Goal: Task Accomplishment & Management: Manage account settings

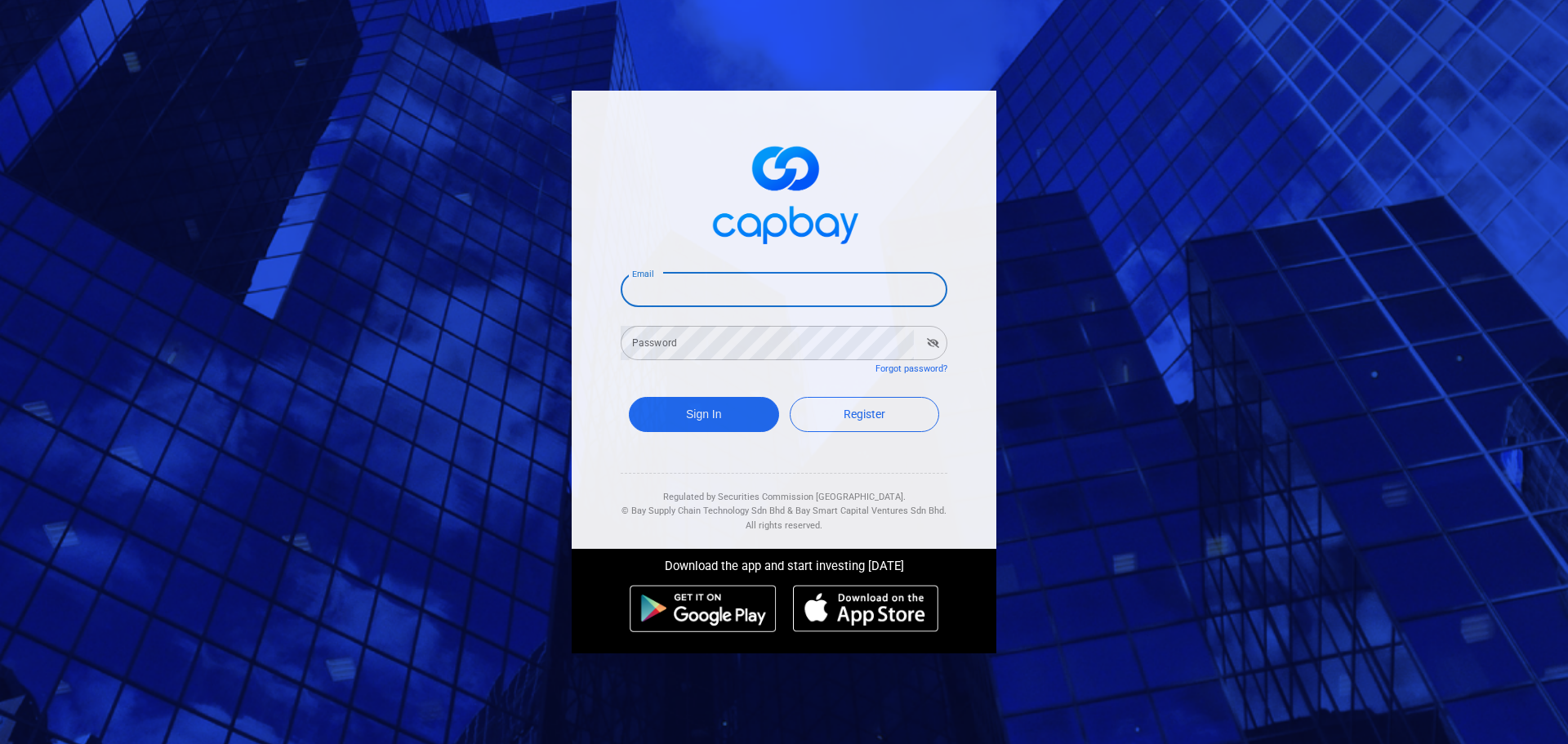
type input "[EMAIL_ADDRESS][DOMAIN_NAME]"
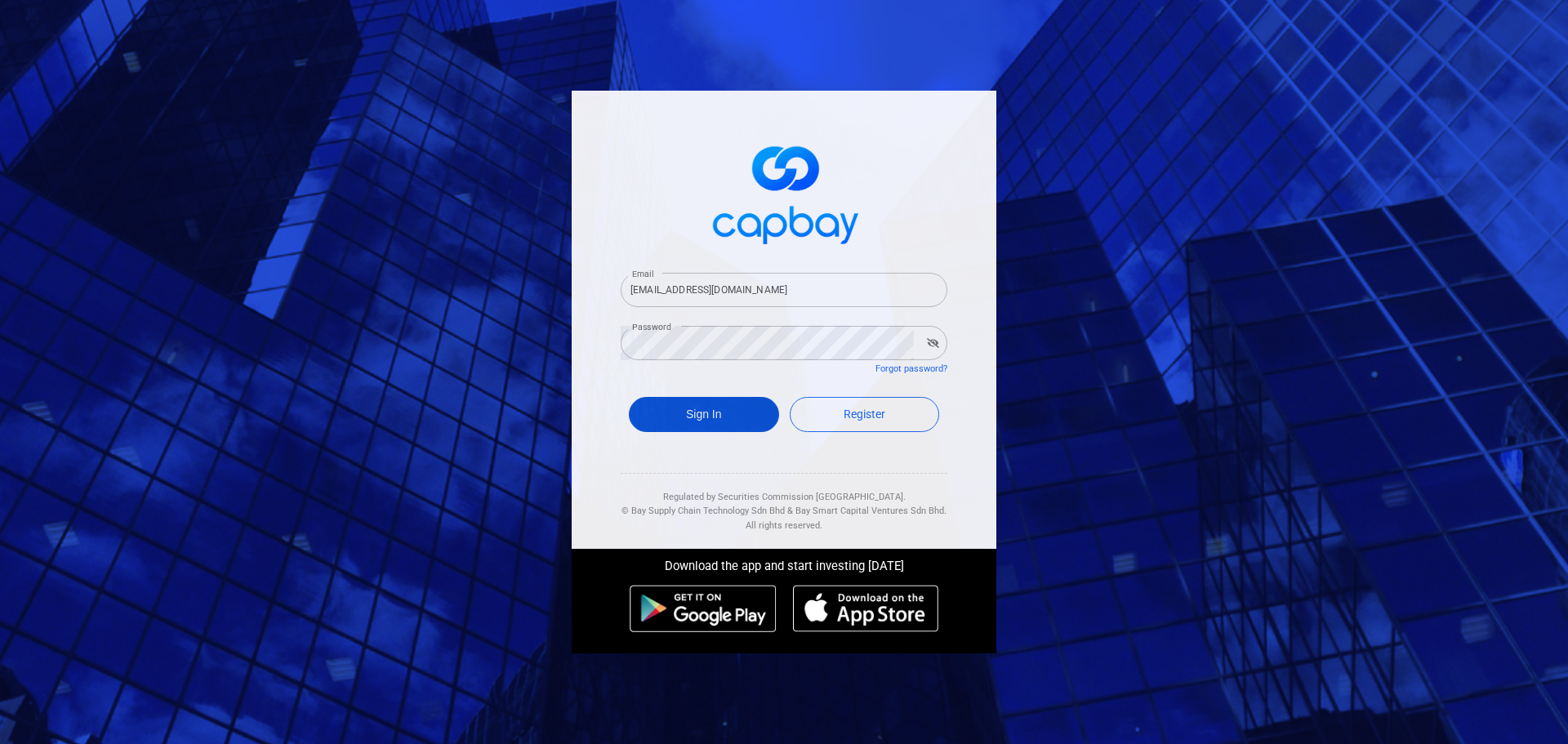
click at [732, 400] on button "Sign In" at bounding box center [704, 414] width 151 height 35
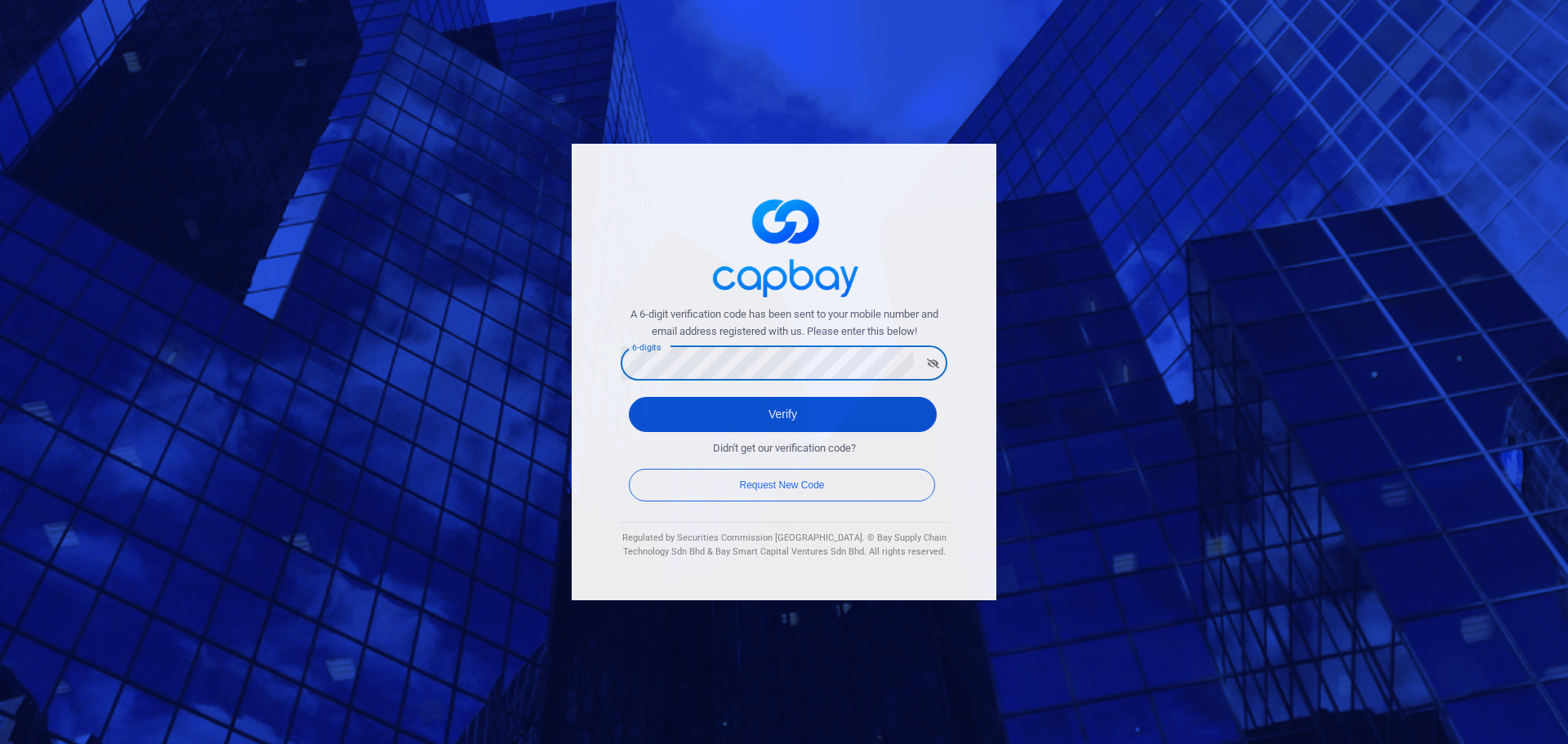
click at [895, 409] on button "Verify" at bounding box center [782, 414] width 308 height 35
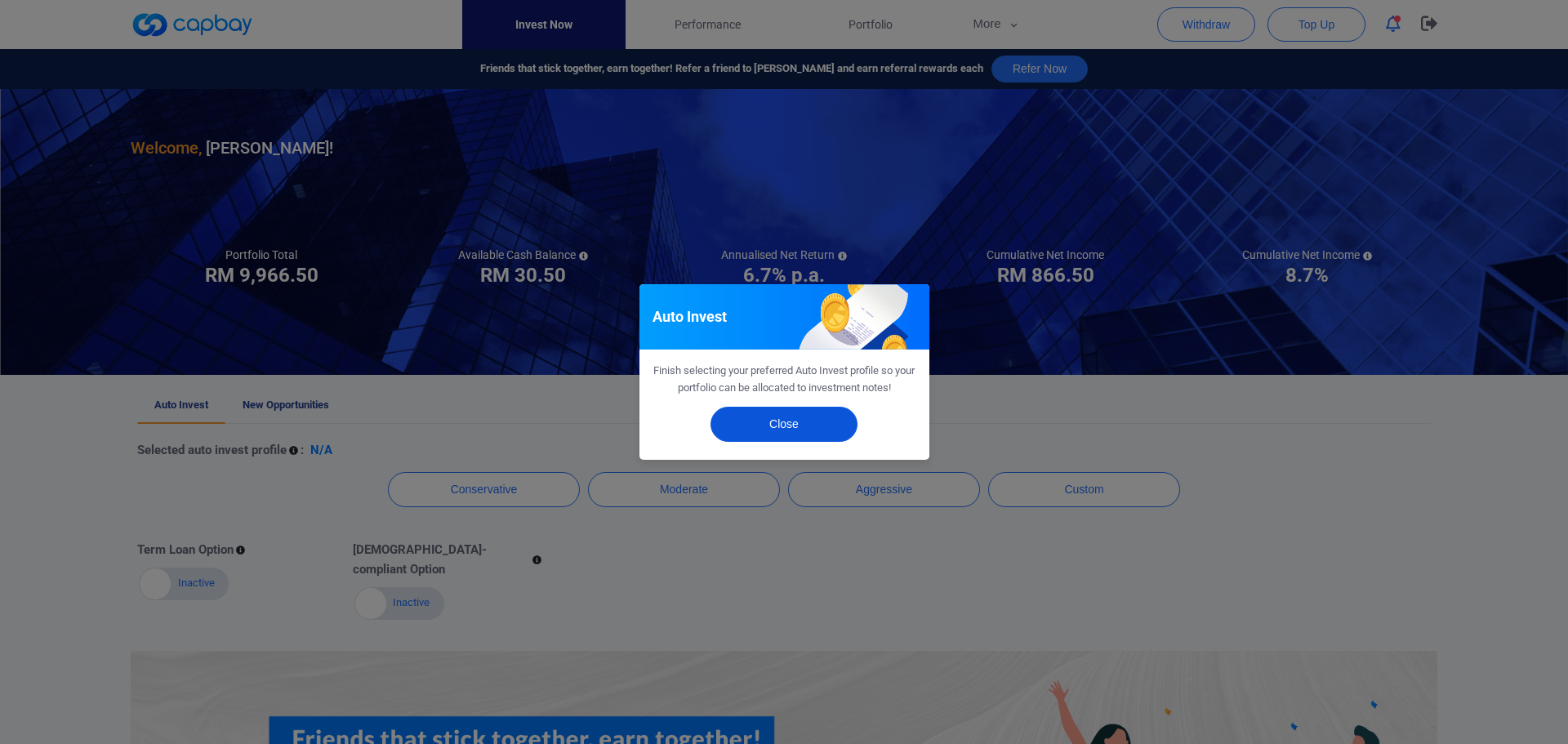
click at [819, 417] on button "Close" at bounding box center [784, 424] width 147 height 35
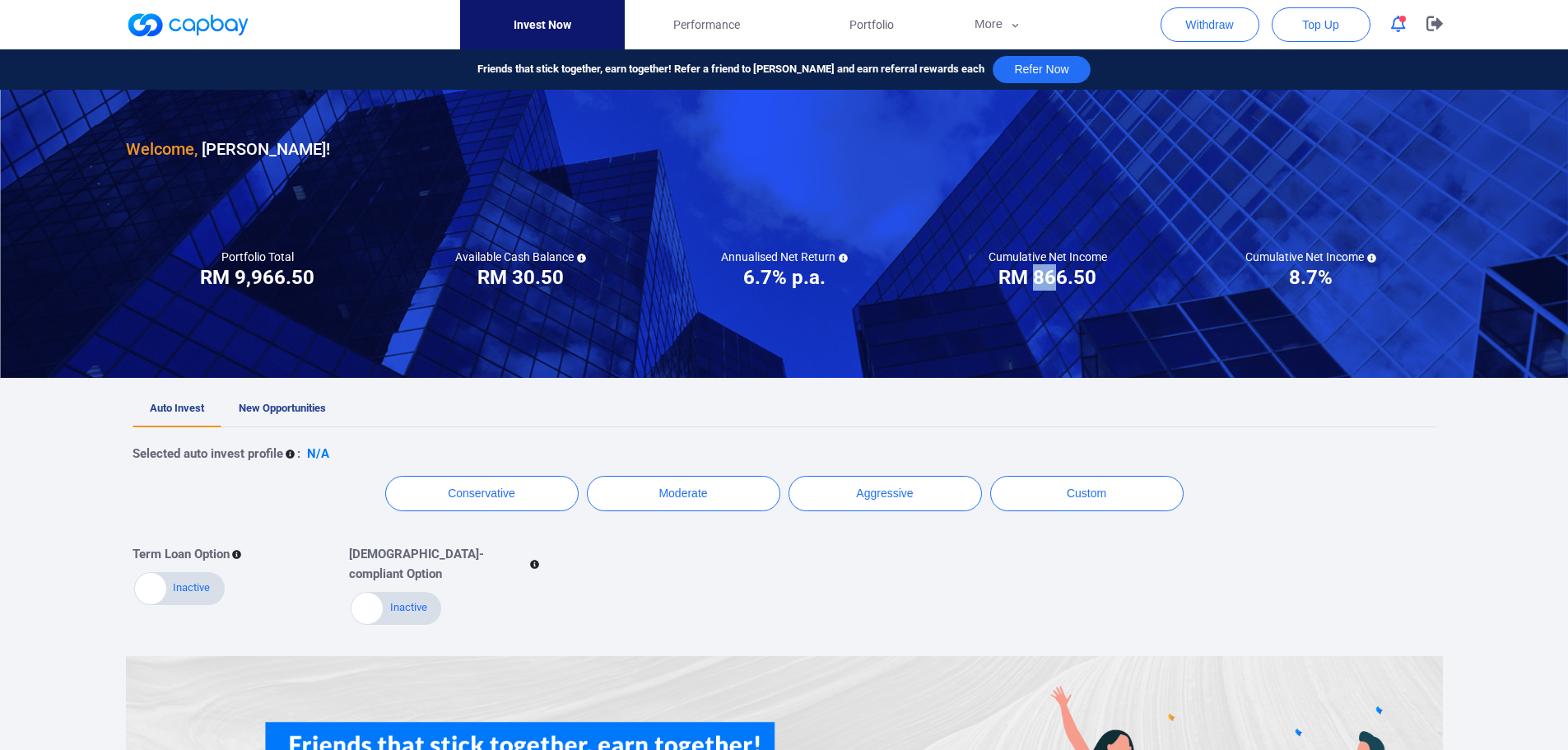
drag, startPoint x: 1050, startPoint y: 280, endPoint x: 1062, endPoint y: 280, distance: 12.0
click at [1062, 280] on h3 "RM 866.50" at bounding box center [1048, 277] width 98 height 26
drag, startPoint x: 512, startPoint y: 272, endPoint x: 566, endPoint y: 272, distance: 54.0
click at [566, 272] on div "Available Cash Balance RM ***** RM 30.50" at bounding box center [521, 269] width 264 height 41
click at [534, 293] on div at bounding box center [784, 233] width 1568 height 288
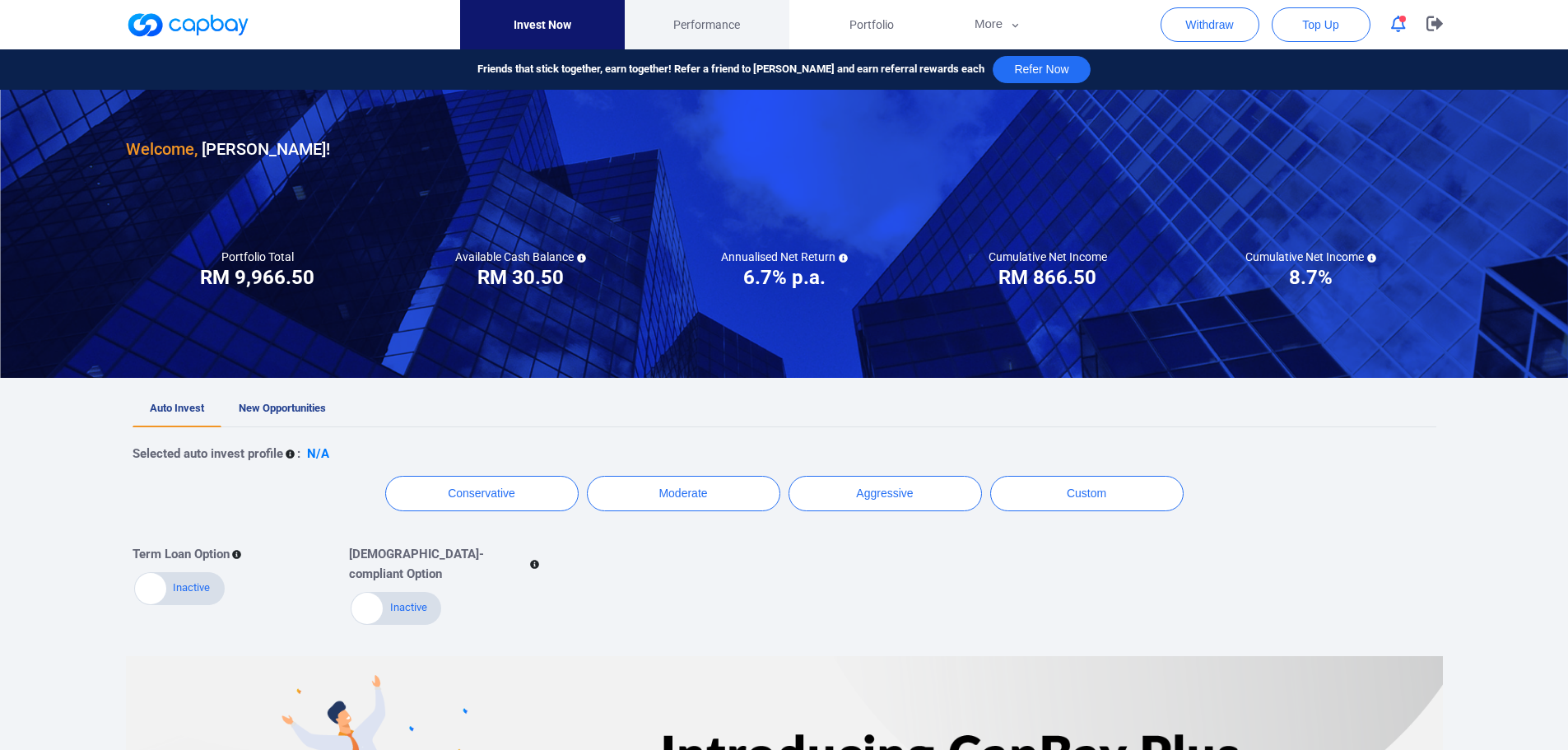
click at [713, 16] on span "Performance" at bounding box center [707, 25] width 67 height 19
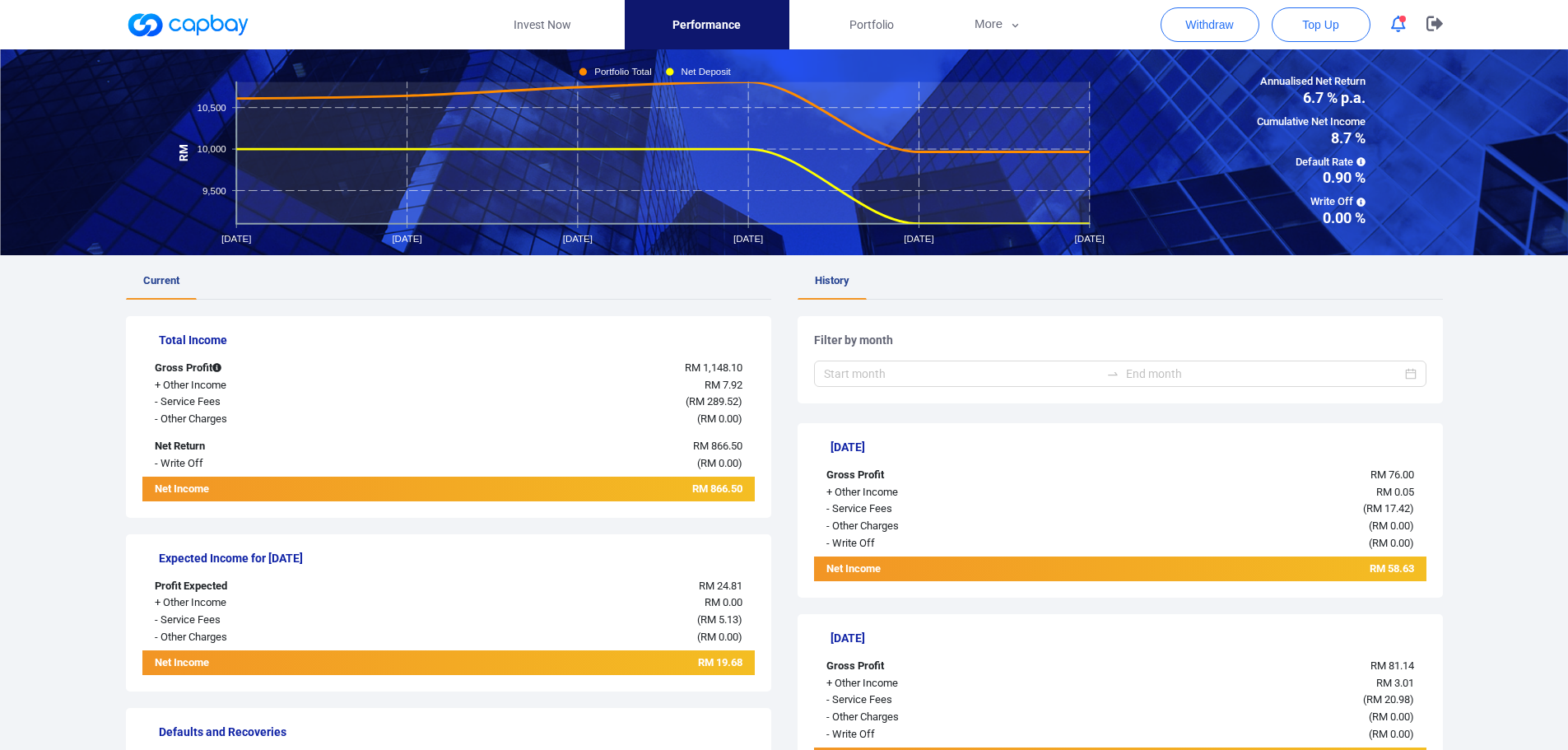
scroll to position [165, 0]
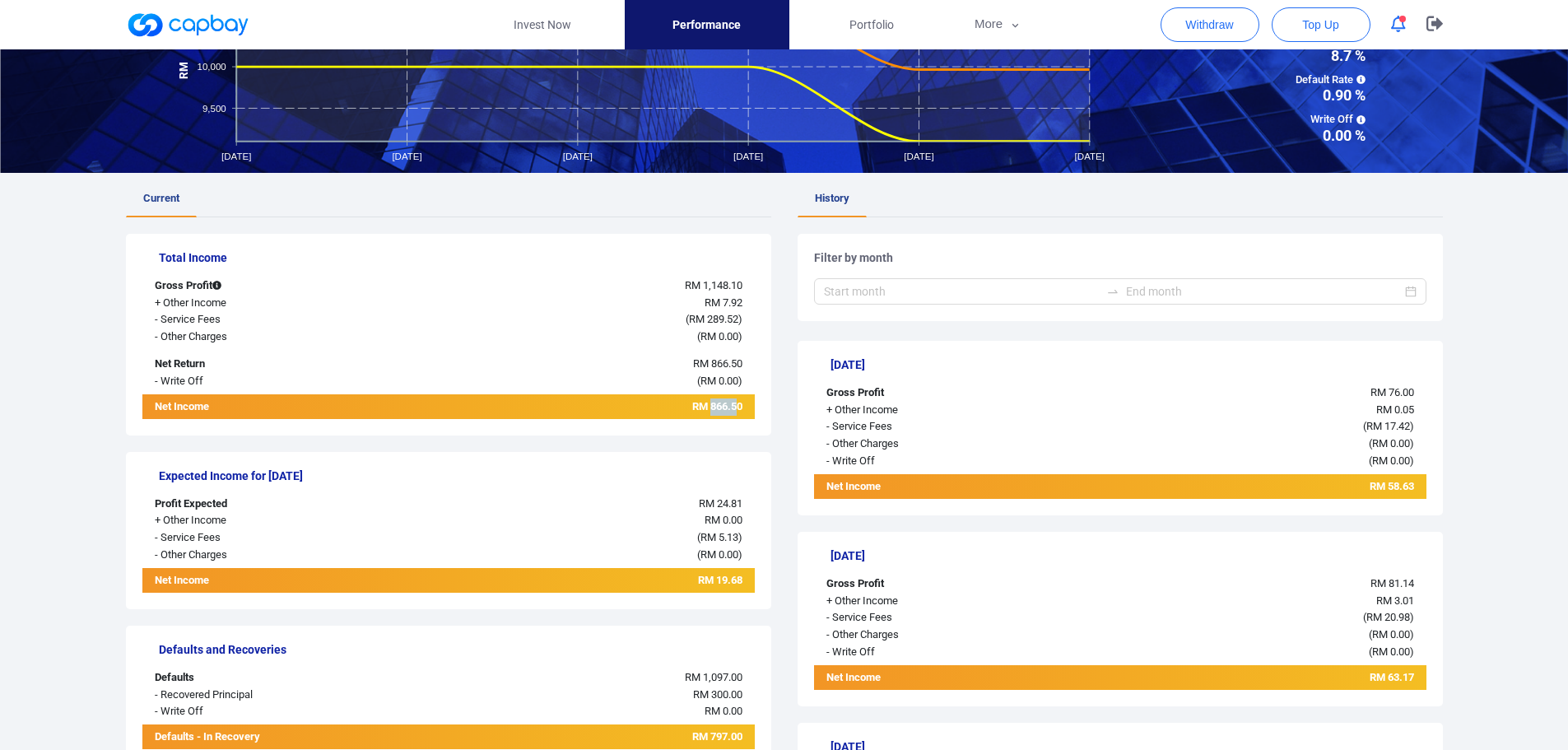
drag, startPoint x: 710, startPoint y: 406, endPoint x: 736, endPoint y: 406, distance: 26.0
click at [736, 406] on span "RM 866.50" at bounding box center [717, 406] width 50 height 12
click at [591, 390] on div "( RM 0.00 )" at bounding box center [577, 381] width 357 height 18
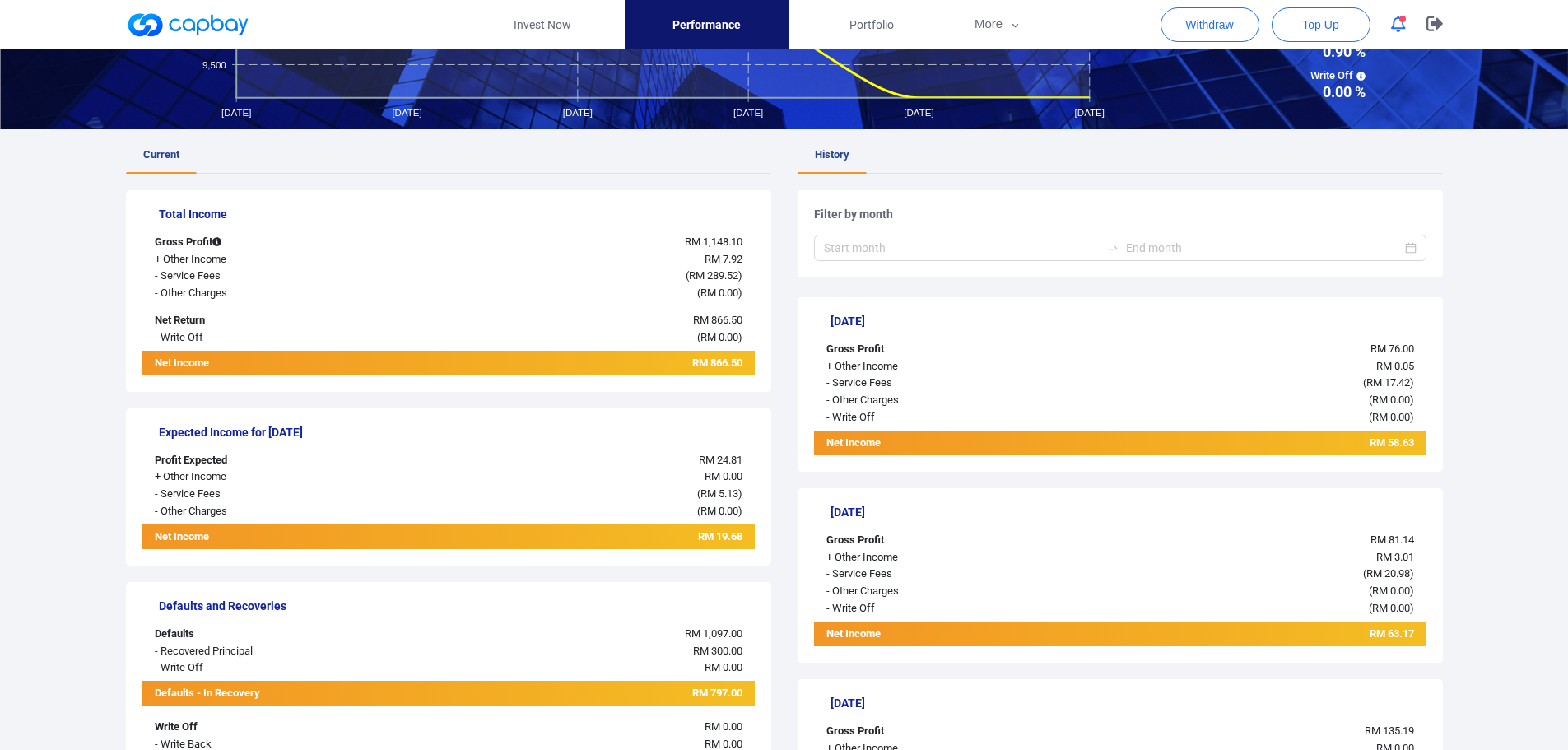
scroll to position [247, 0]
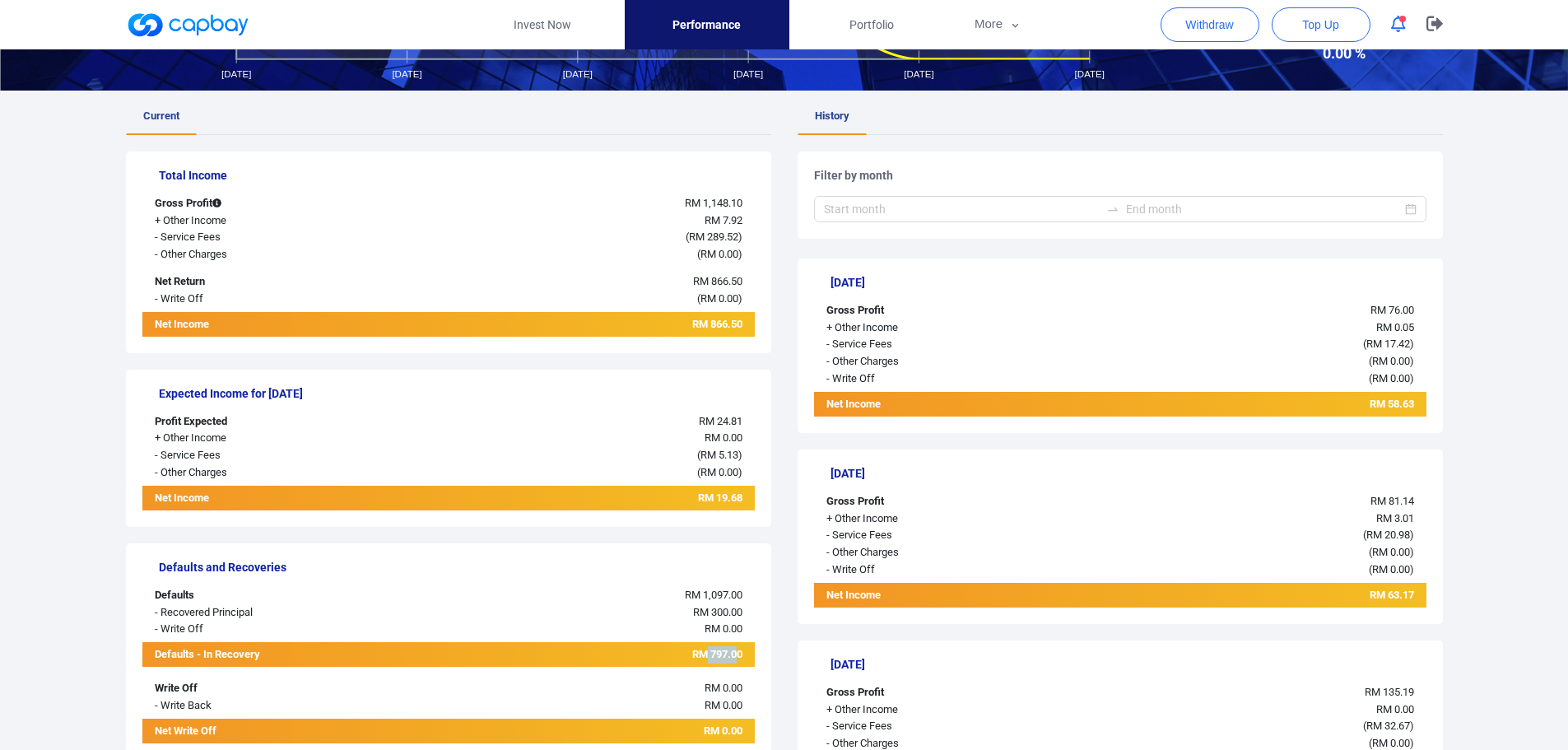
drag, startPoint x: 703, startPoint y: 657, endPoint x: 735, endPoint y: 657, distance: 32.0
click at [735, 657] on span "RM 797.00" at bounding box center [717, 654] width 50 height 12
click at [718, 659] on span "RM 797.00" at bounding box center [717, 654] width 50 height 12
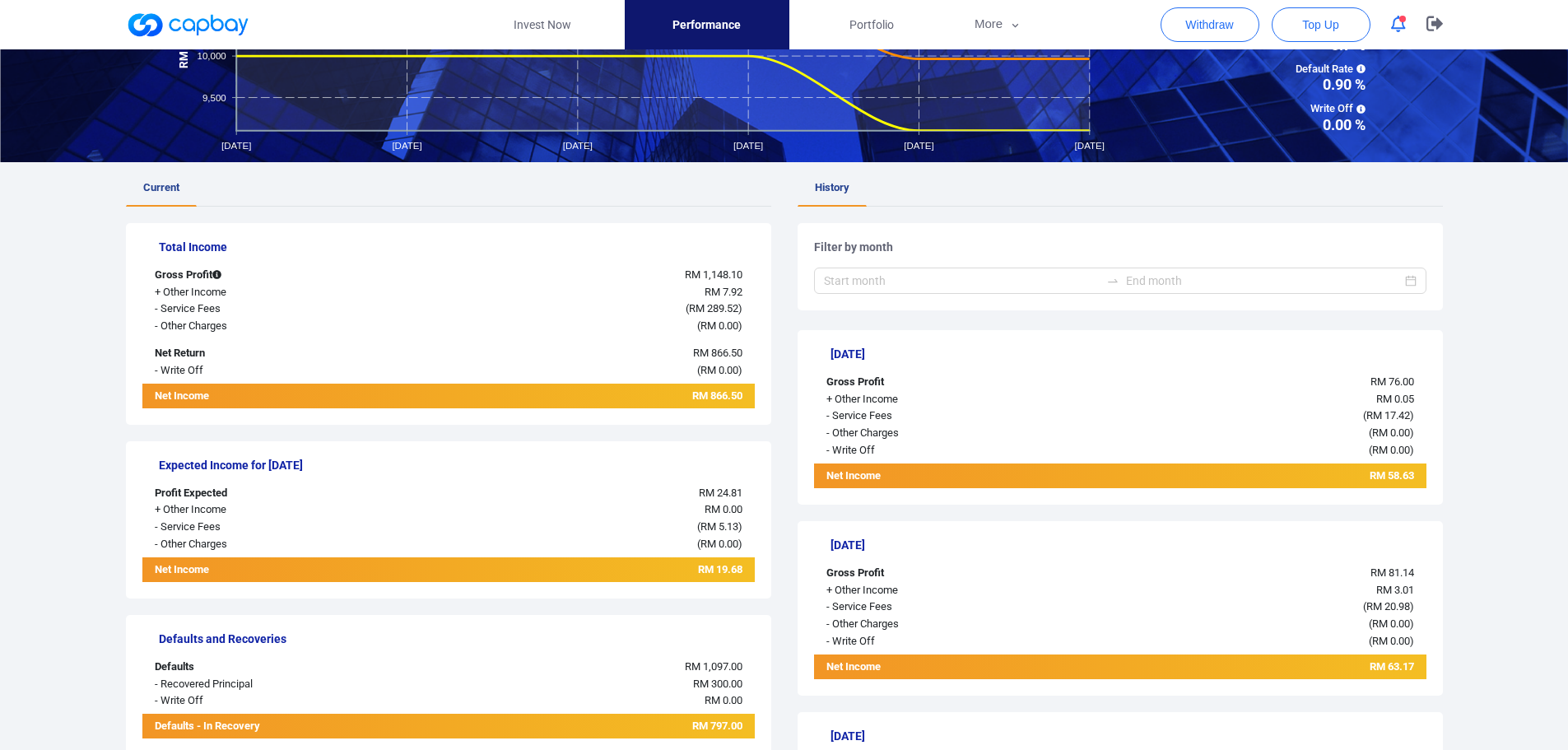
scroll to position [0, 0]
